Goal: Transaction & Acquisition: Purchase product/service

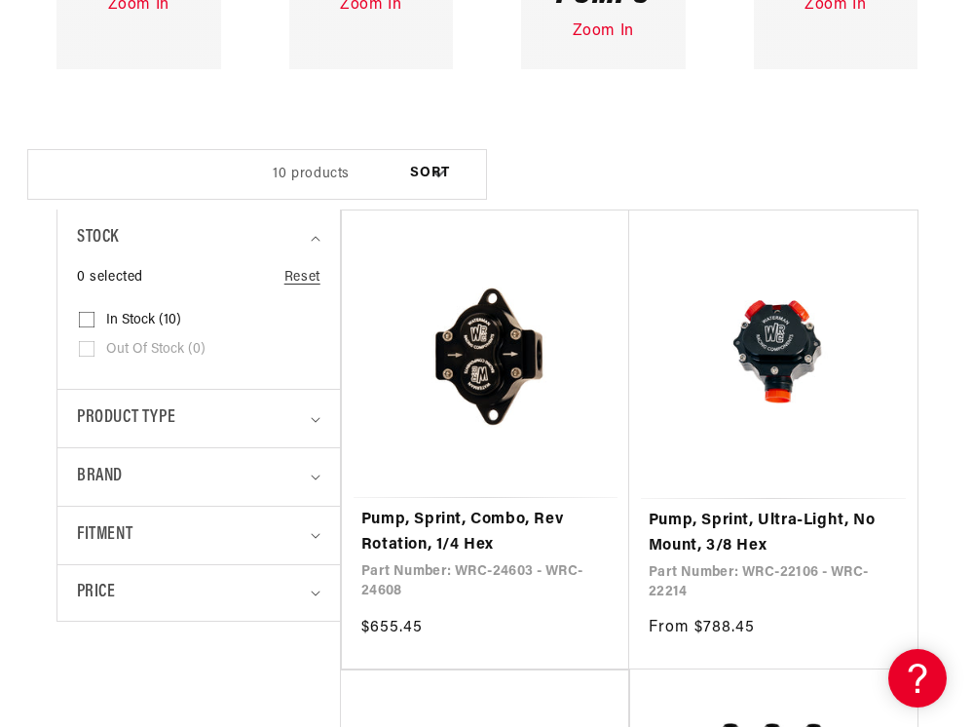
scroll to position [779, 0]
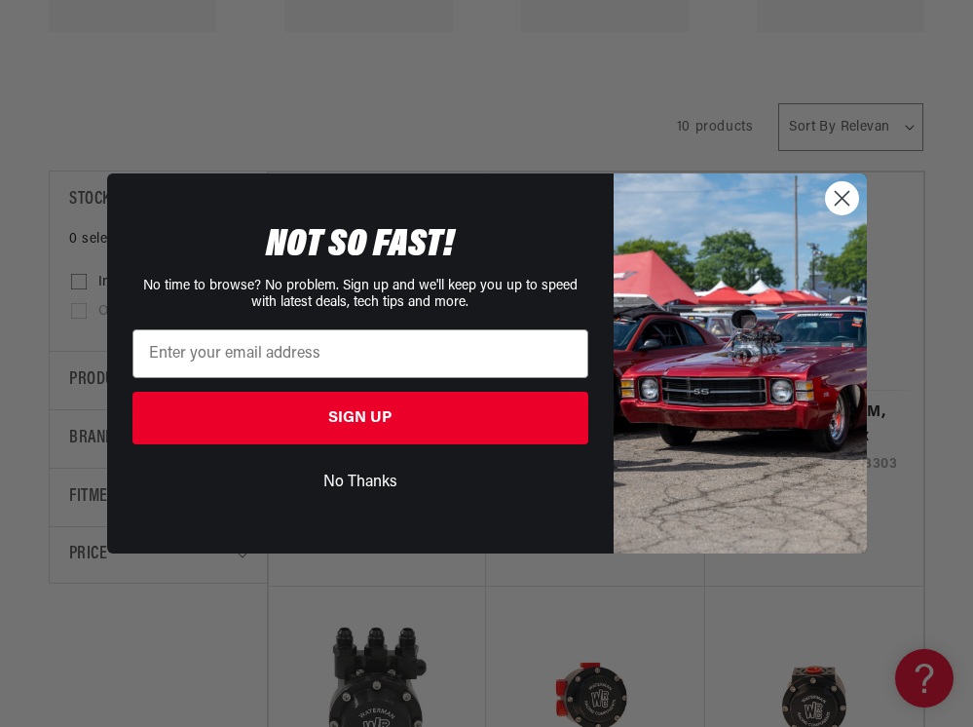
click at [832, 199] on circle "Close dialog" at bounding box center [841, 198] width 32 height 32
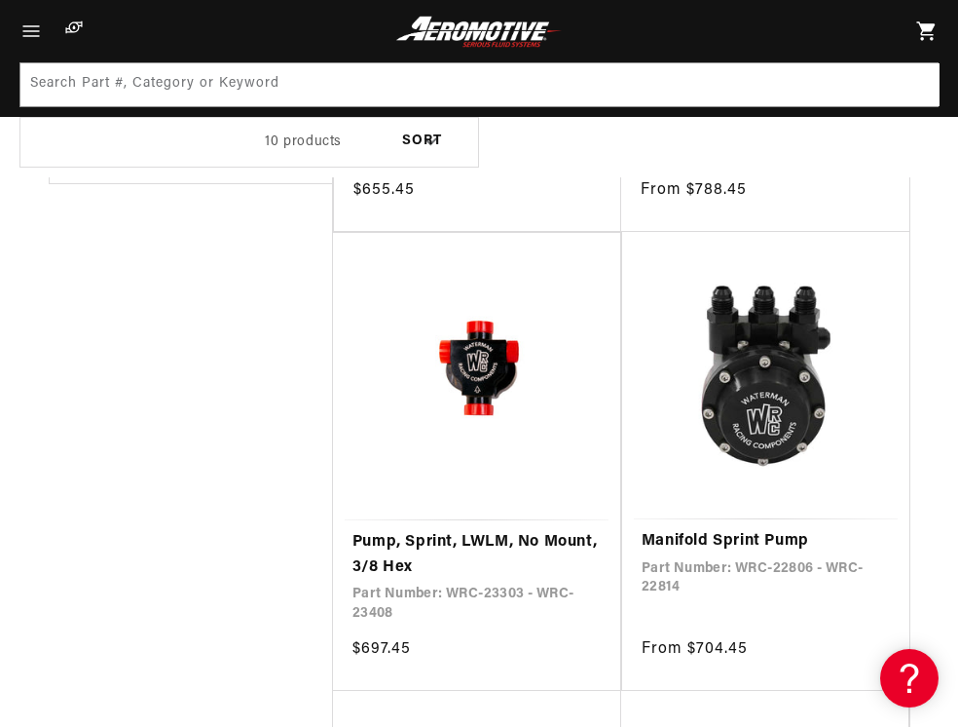
scroll to position [1169, 0]
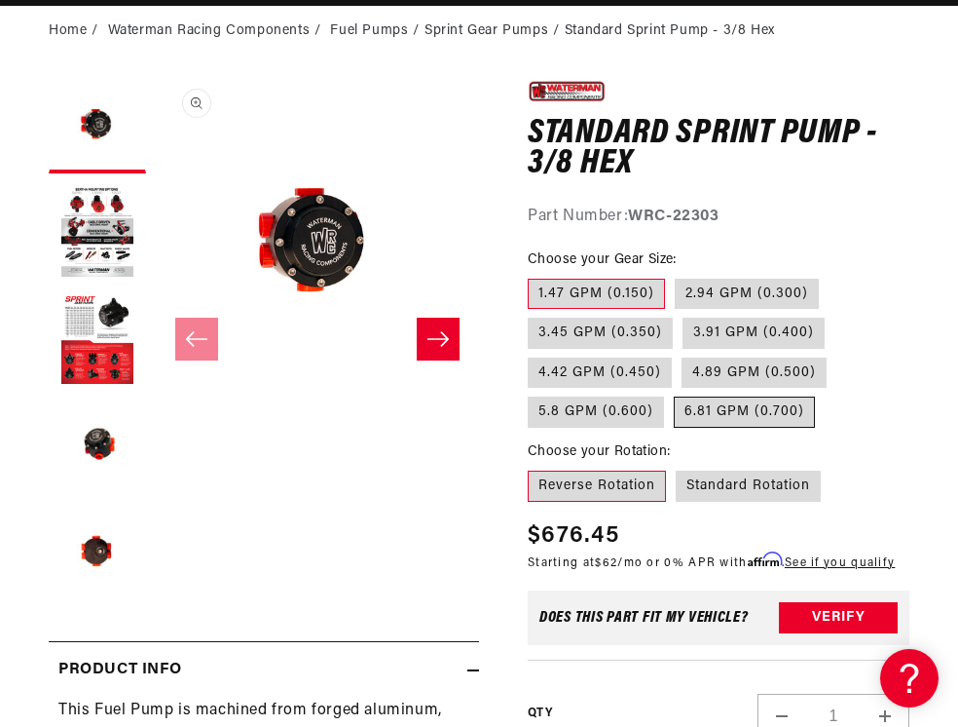
click at [815, 424] on label "6.81 GPM (0.700)" at bounding box center [744, 411] width 141 height 31
click at [675, 394] on input "6.81 GPM (0.700)" at bounding box center [674, 393] width 1 height 1
radio input "true"
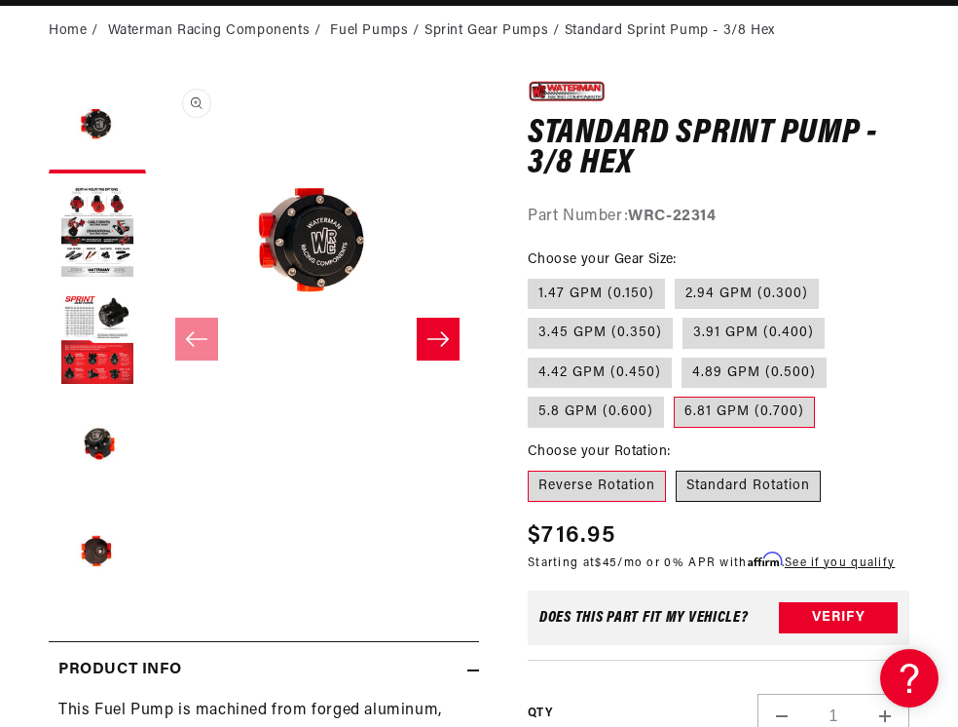
click at [821, 496] on label "Standard Rotation" at bounding box center [748, 485] width 145 height 31
click at [677, 468] on input "Standard Rotation" at bounding box center [676, 467] width 1 height 1
radio input "true"
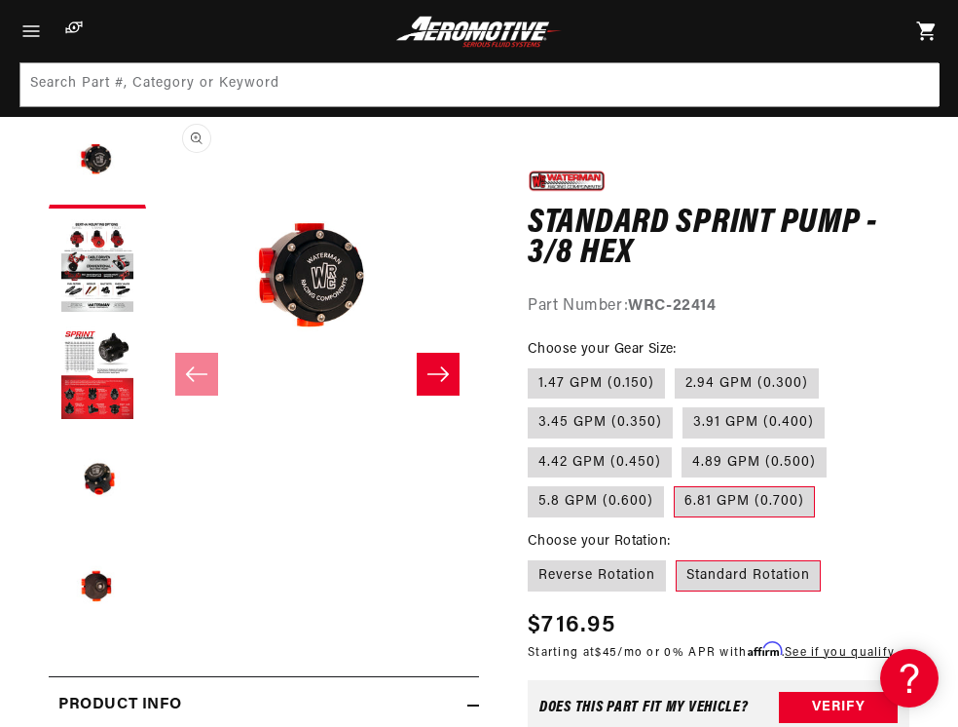
scroll to position [195, 0]
